Goal: Check status: Check status

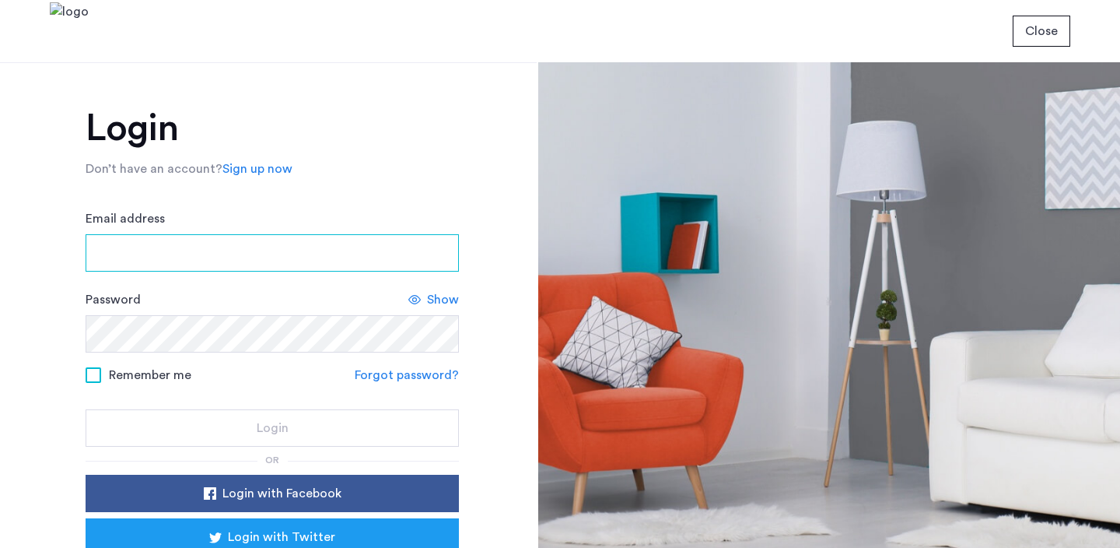
click at [344, 264] on input "Email address" at bounding box center [272, 252] width 373 height 37
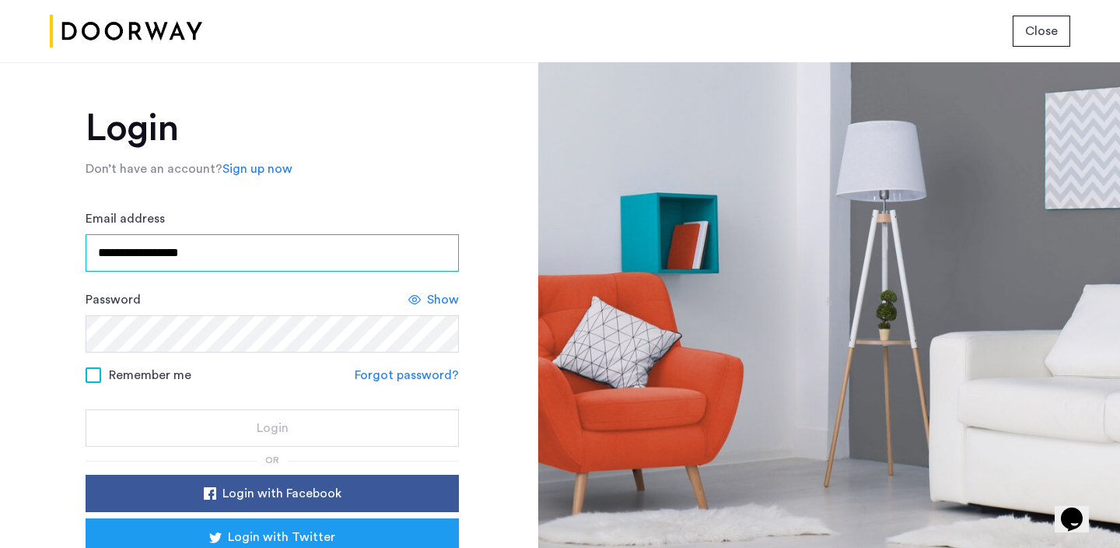
type input "**********"
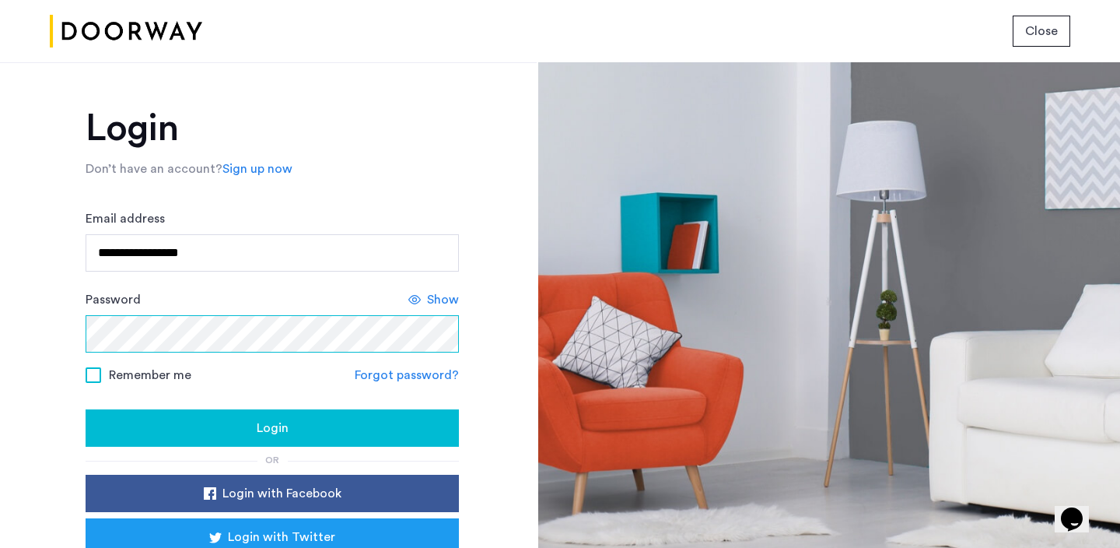
click at [86, 409] on button "Login" at bounding box center [272, 427] width 373 height 37
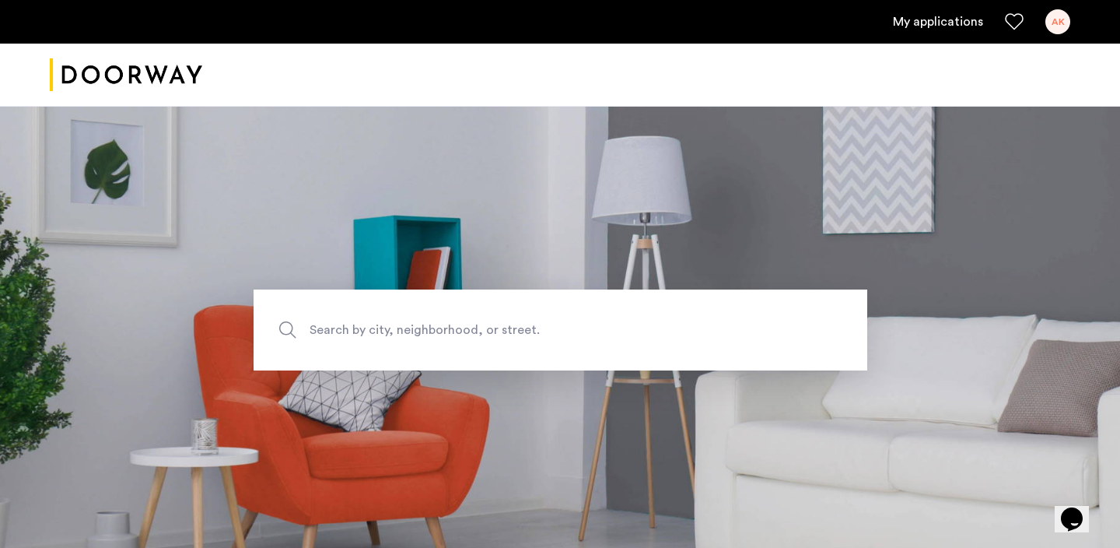
click at [952, 25] on link "My applications" at bounding box center [938, 21] width 90 height 19
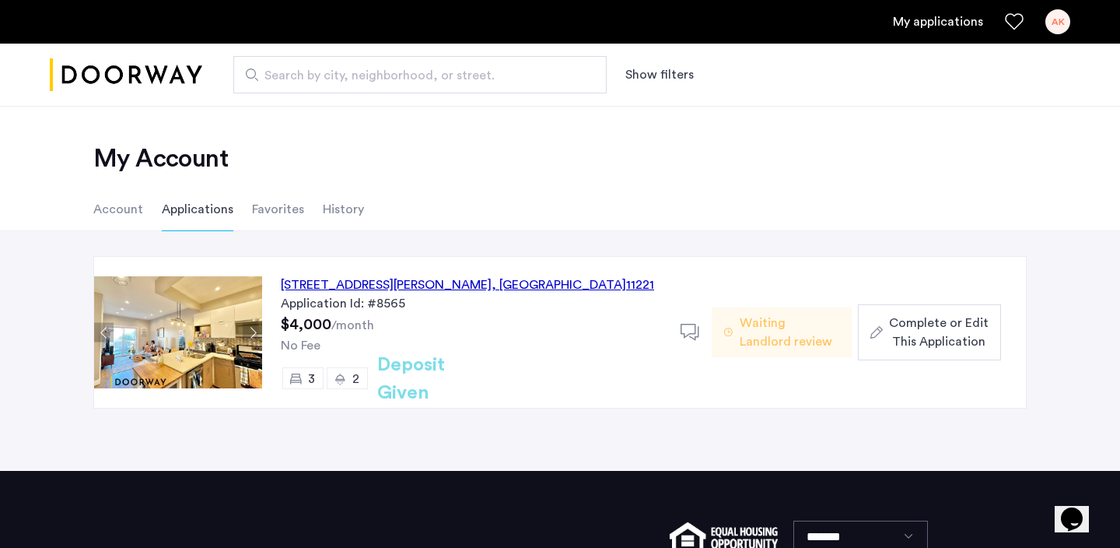
click at [742, 338] on span "Waiting Landlord review" at bounding box center [790, 332] width 100 height 37
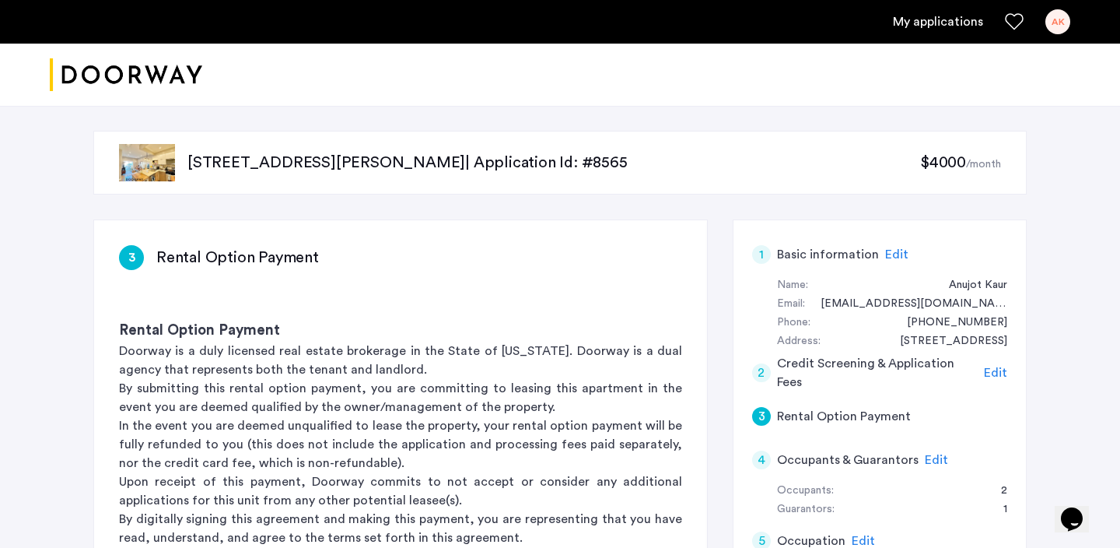
click at [197, 165] on p "591 Hart Street, Unit 3, Brooklyn, NY 11221 | Application Id: #8565" at bounding box center [554, 163] width 733 height 22
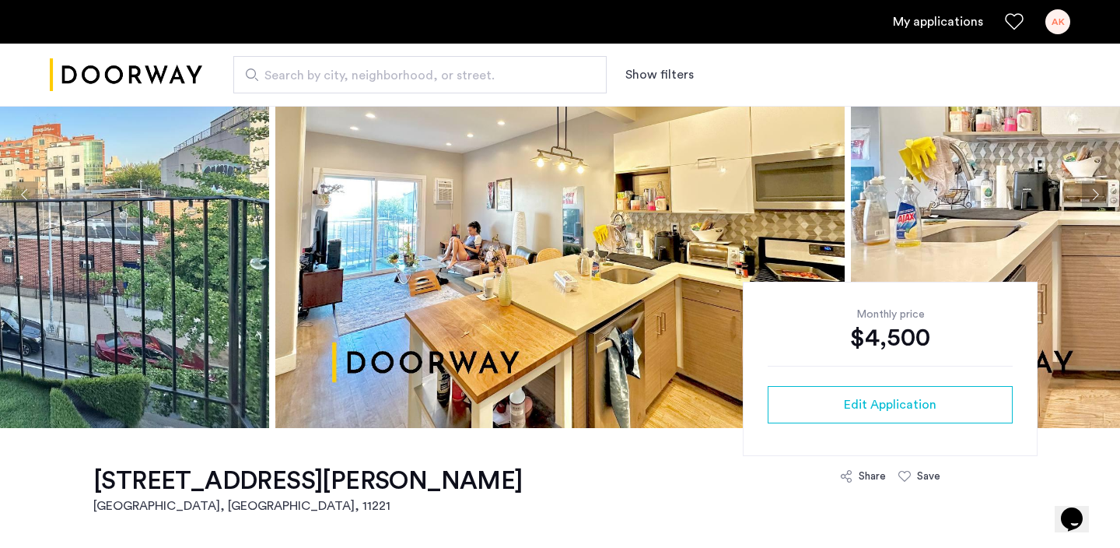
scroll to position [161, 0]
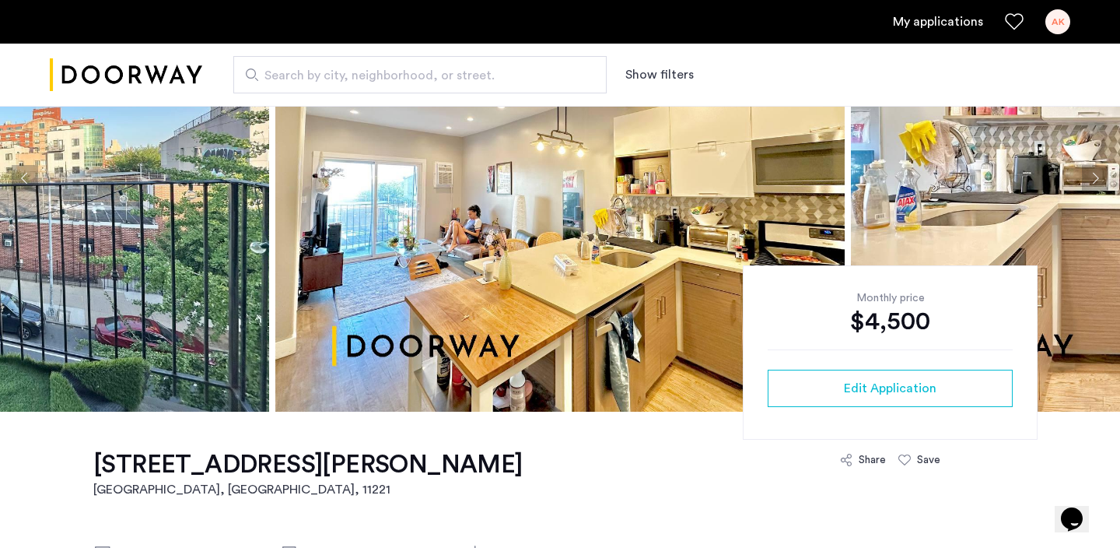
click at [79, 72] on img "Cazamio logo" at bounding box center [126, 75] width 153 height 58
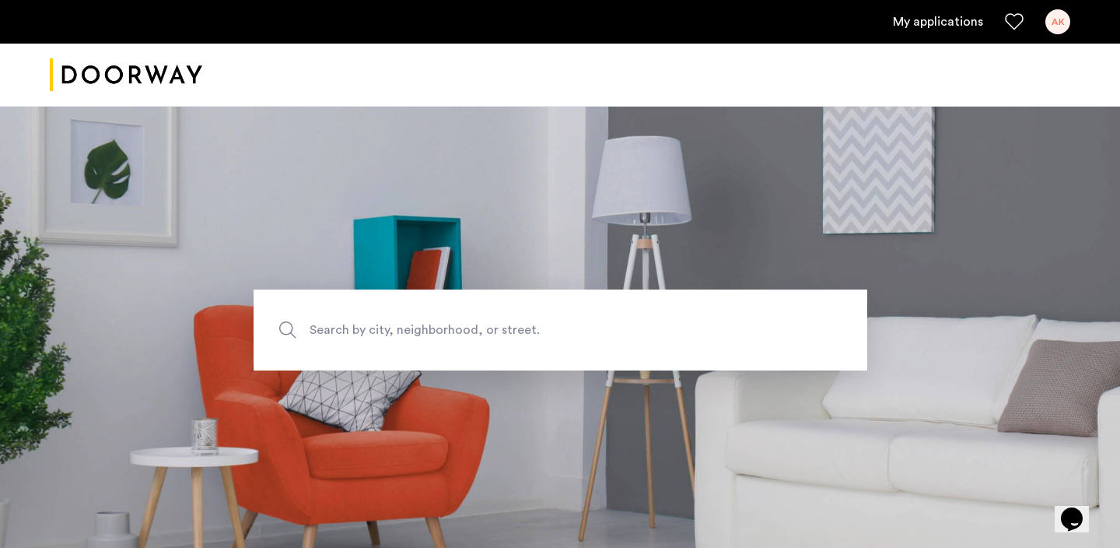
click at [332, 331] on span "Search by city, neighborhood, or street." at bounding box center [525, 330] width 430 height 21
click at [332, 331] on input "Search by city, neighborhood, or street." at bounding box center [561, 329] width 614 height 81
click at [951, 18] on link "My applications" at bounding box center [938, 21] width 90 height 19
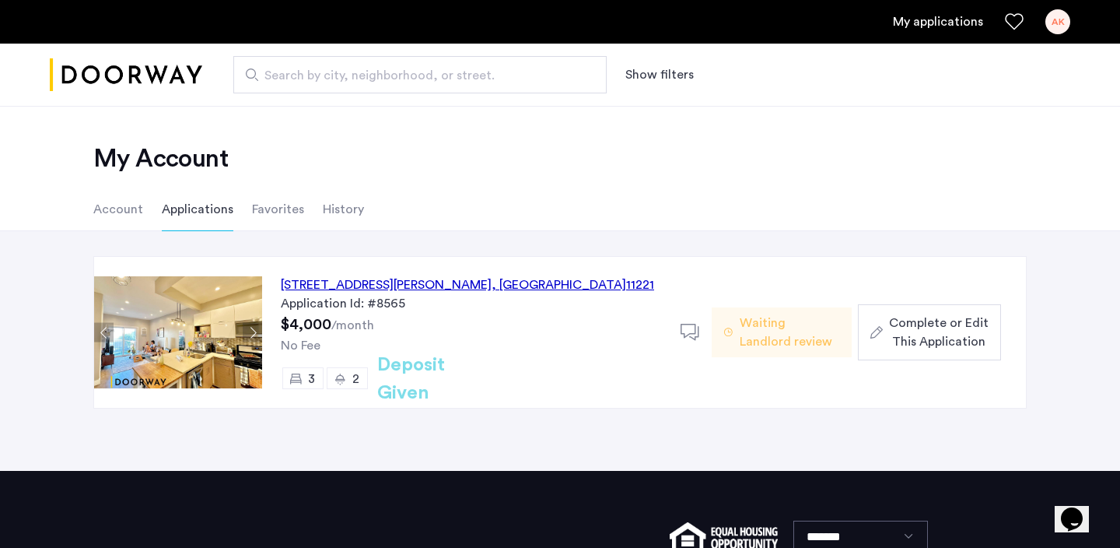
click at [177, 205] on li "Applications" at bounding box center [198, 210] width 72 height 44
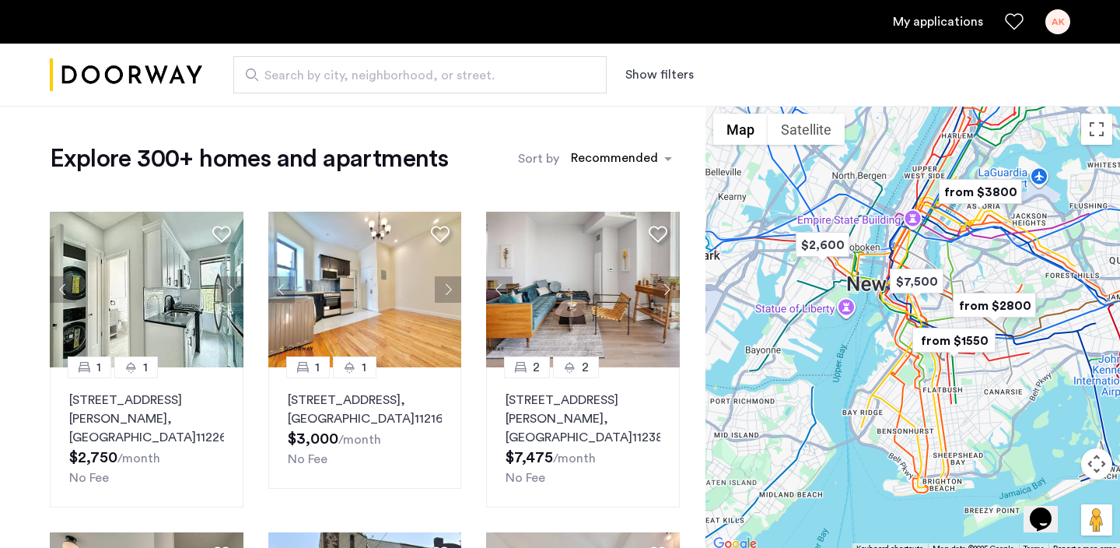
click at [942, 19] on link "My applications" at bounding box center [938, 21] width 90 height 19
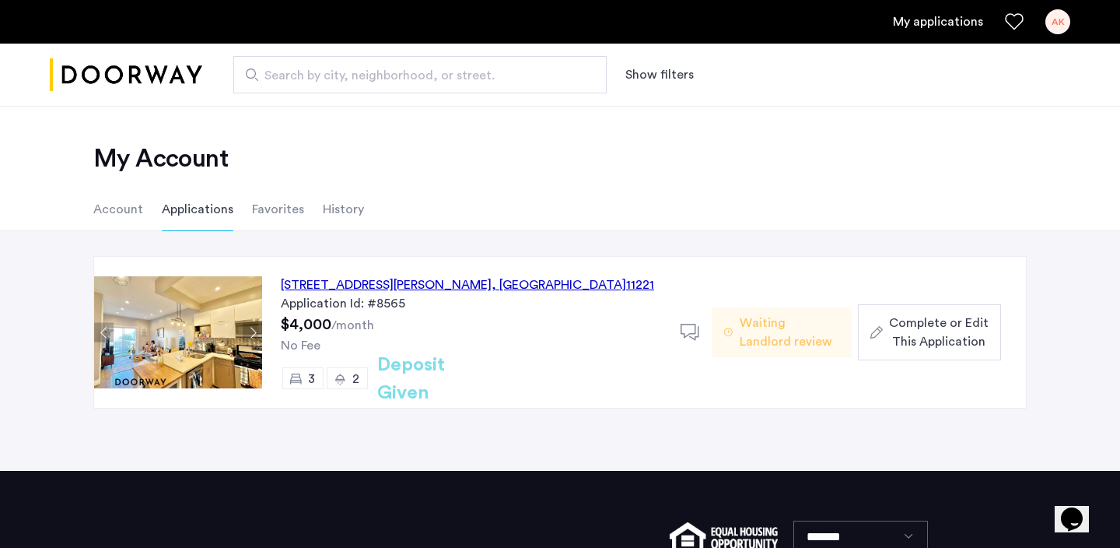
click at [269, 211] on li "Favorites" at bounding box center [278, 210] width 52 height 44
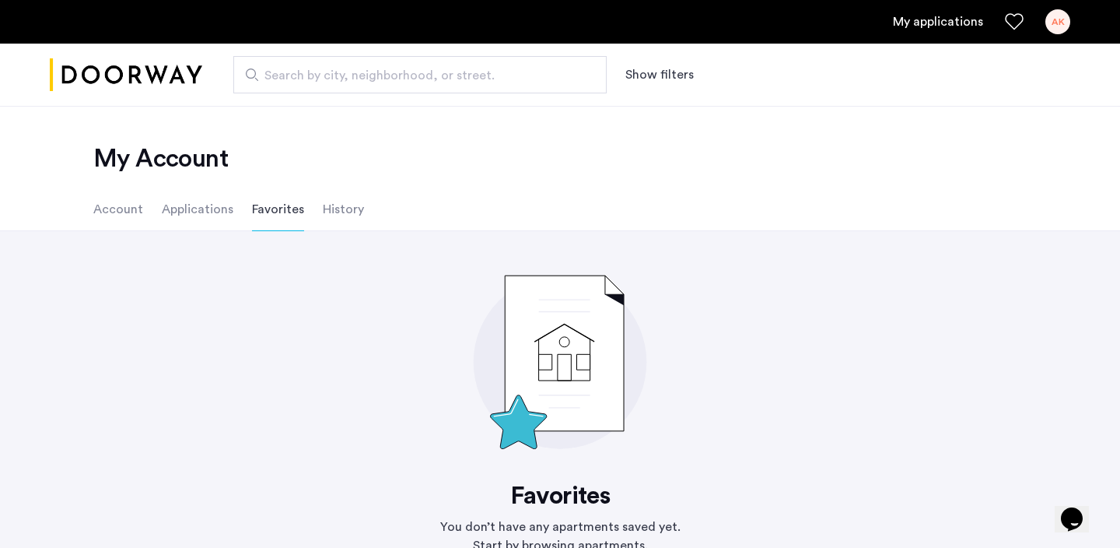
click at [323, 209] on li "History" at bounding box center [343, 210] width 41 height 44
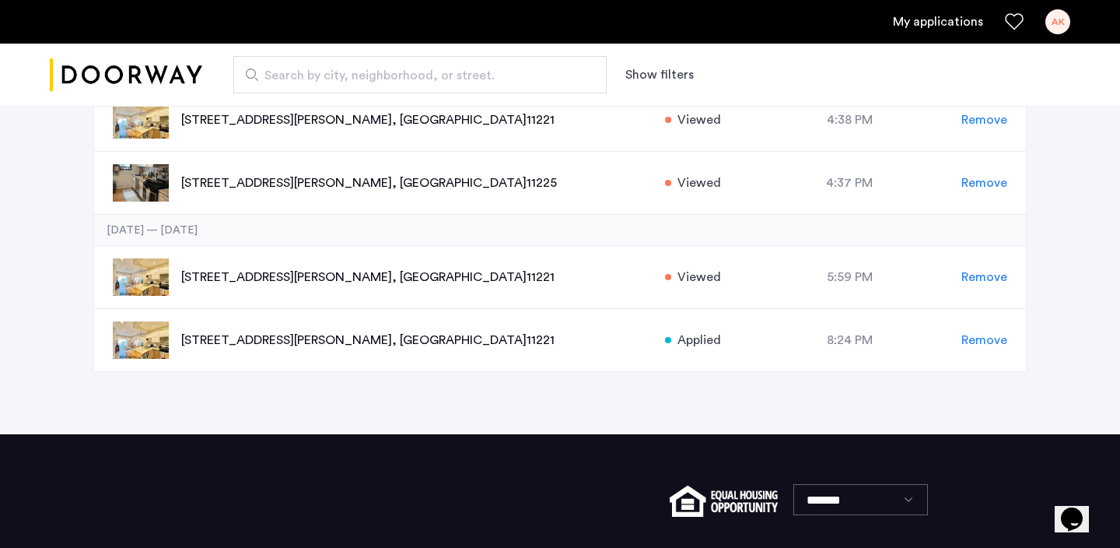
scroll to position [550, 0]
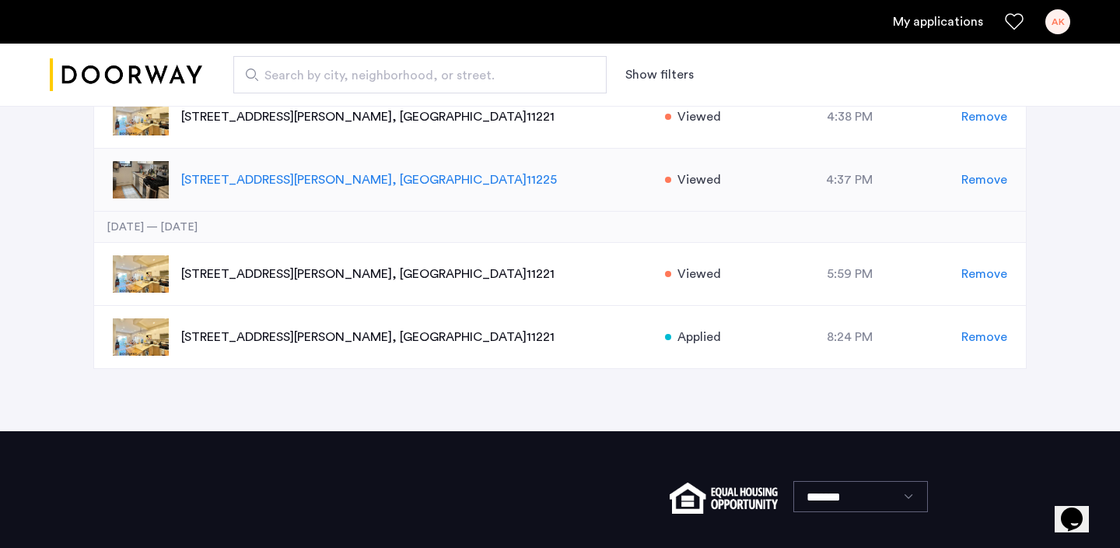
click at [422, 177] on p "240 Sullivan Place, Unit 1, Brooklyn , NY 11225" at bounding box center [415, 179] width 468 height 19
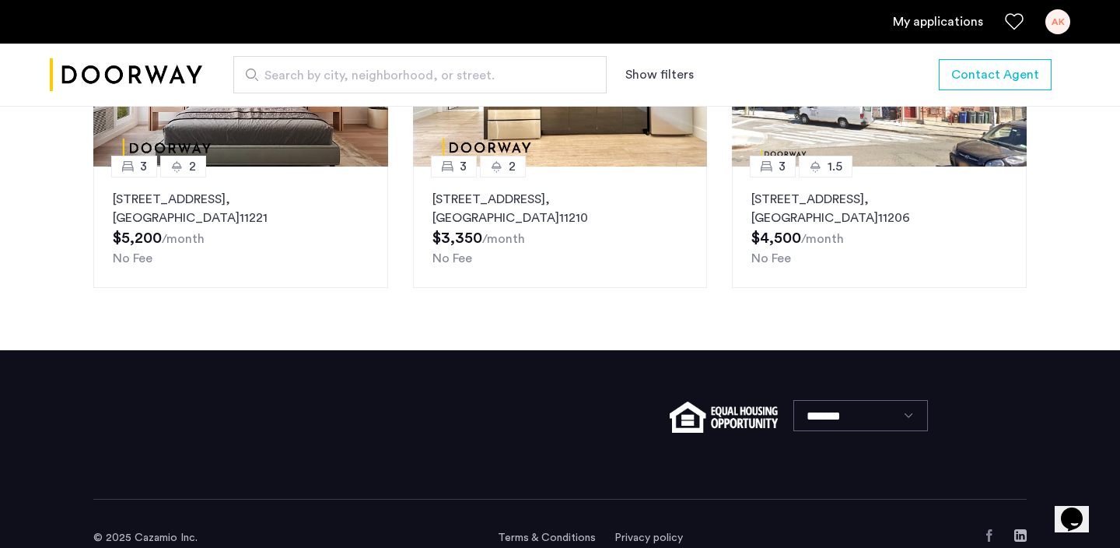
scroll to position [2123, 0]
